Goal: Navigation & Orientation: Find specific page/section

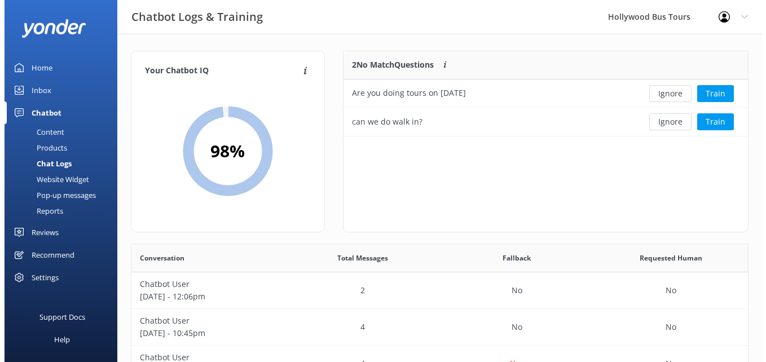
scroll to position [387, 608]
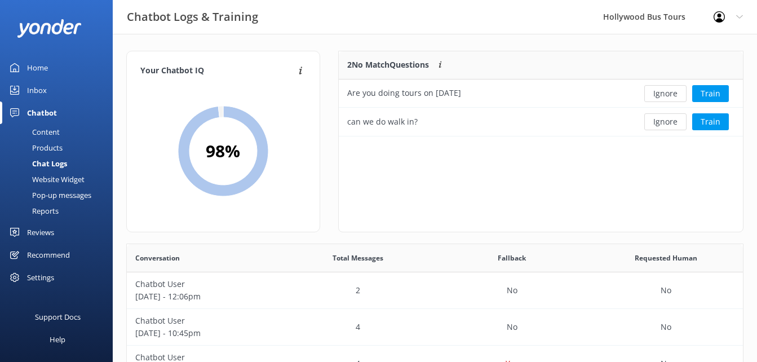
click at [56, 107] on div "Chatbot" at bounding box center [42, 113] width 30 height 23
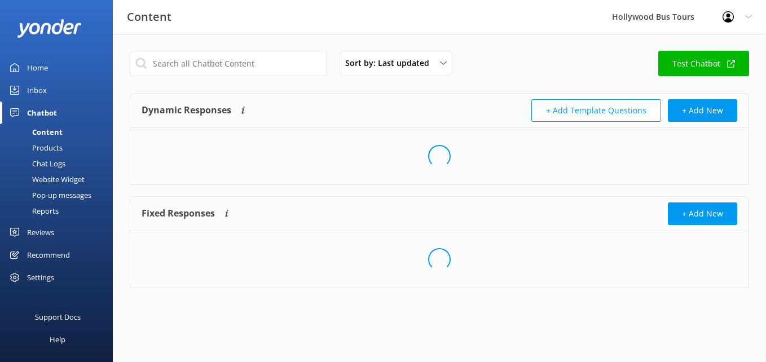
click at [43, 86] on div "Inbox" at bounding box center [37, 90] width 20 height 23
